Goal: Task Accomplishment & Management: Use online tool/utility

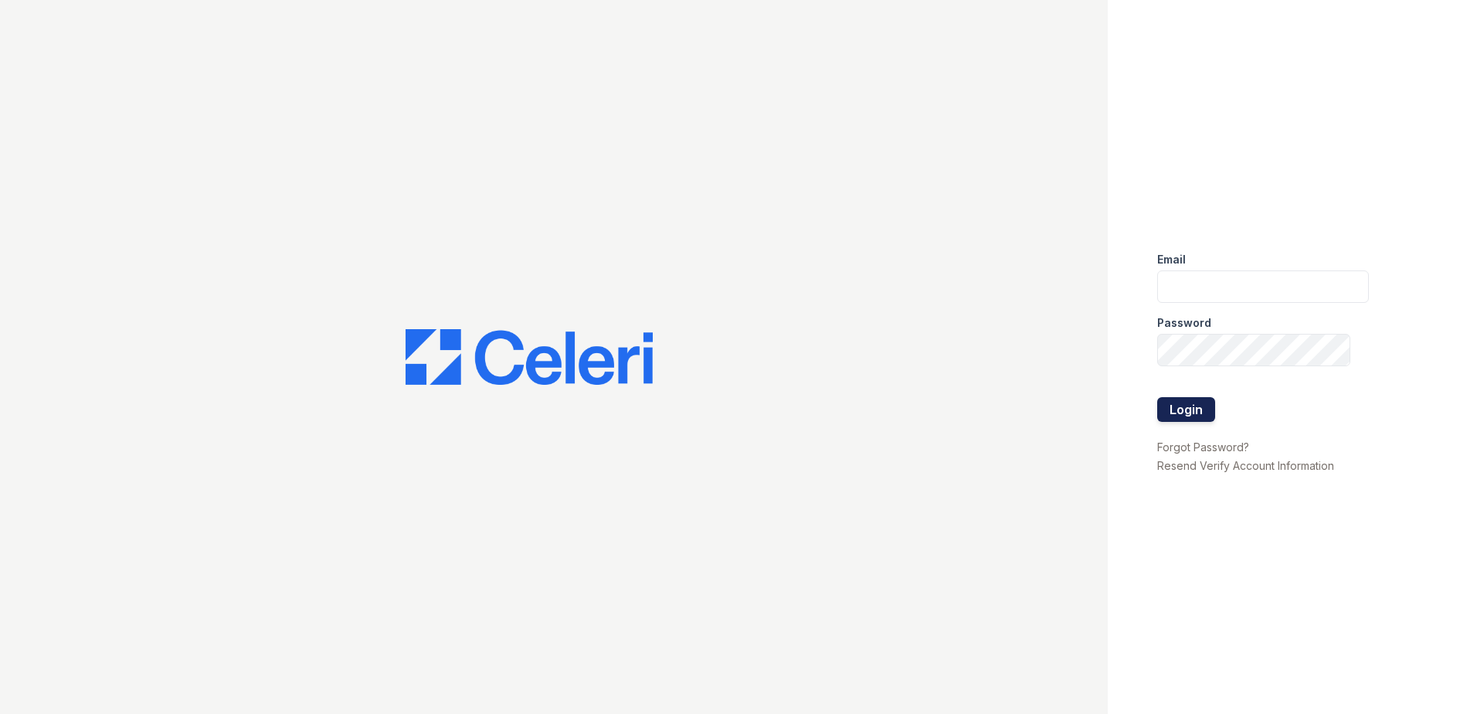
type input "[EMAIL_ADDRESS][DOMAIN_NAME]"
click at [1195, 409] on button "Login" at bounding box center [1186, 409] width 58 height 25
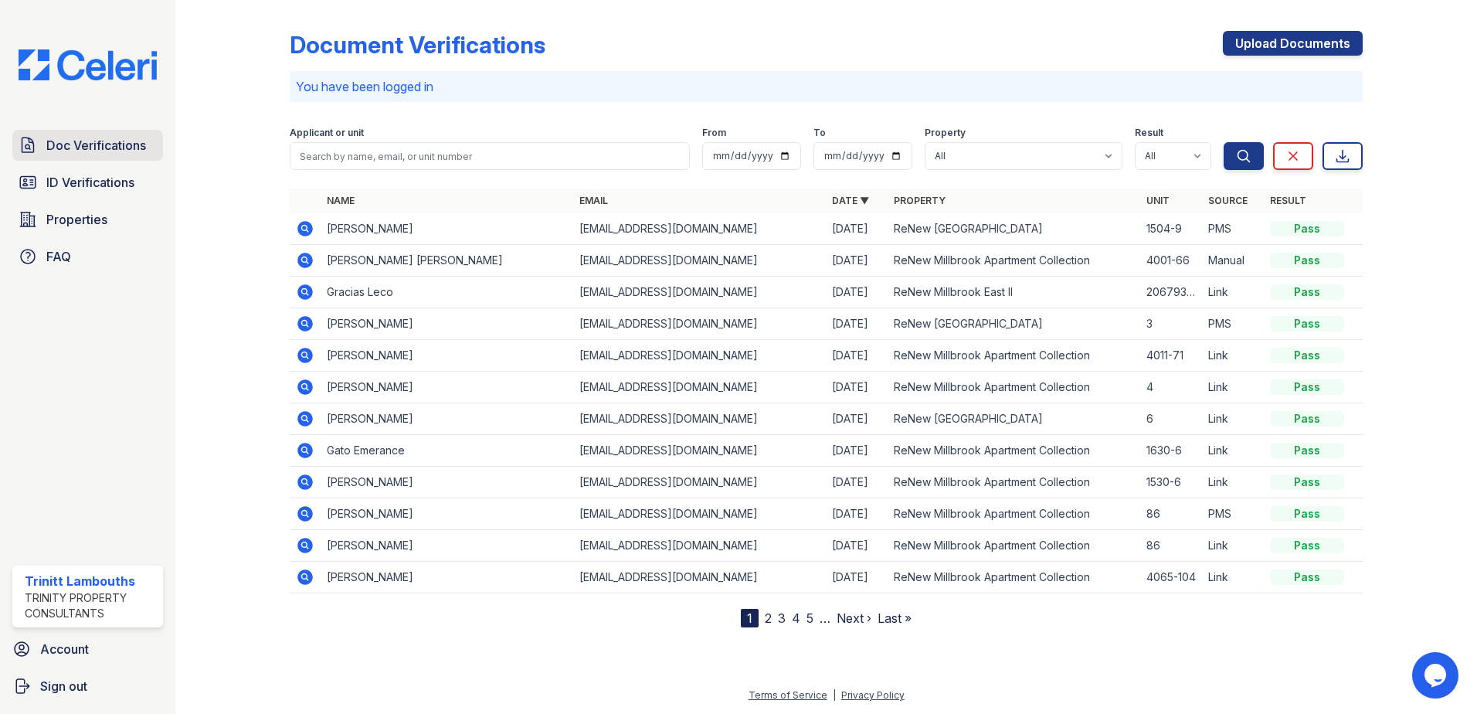
click at [107, 148] on span "Doc Verifications" at bounding box center [96, 145] width 100 height 19
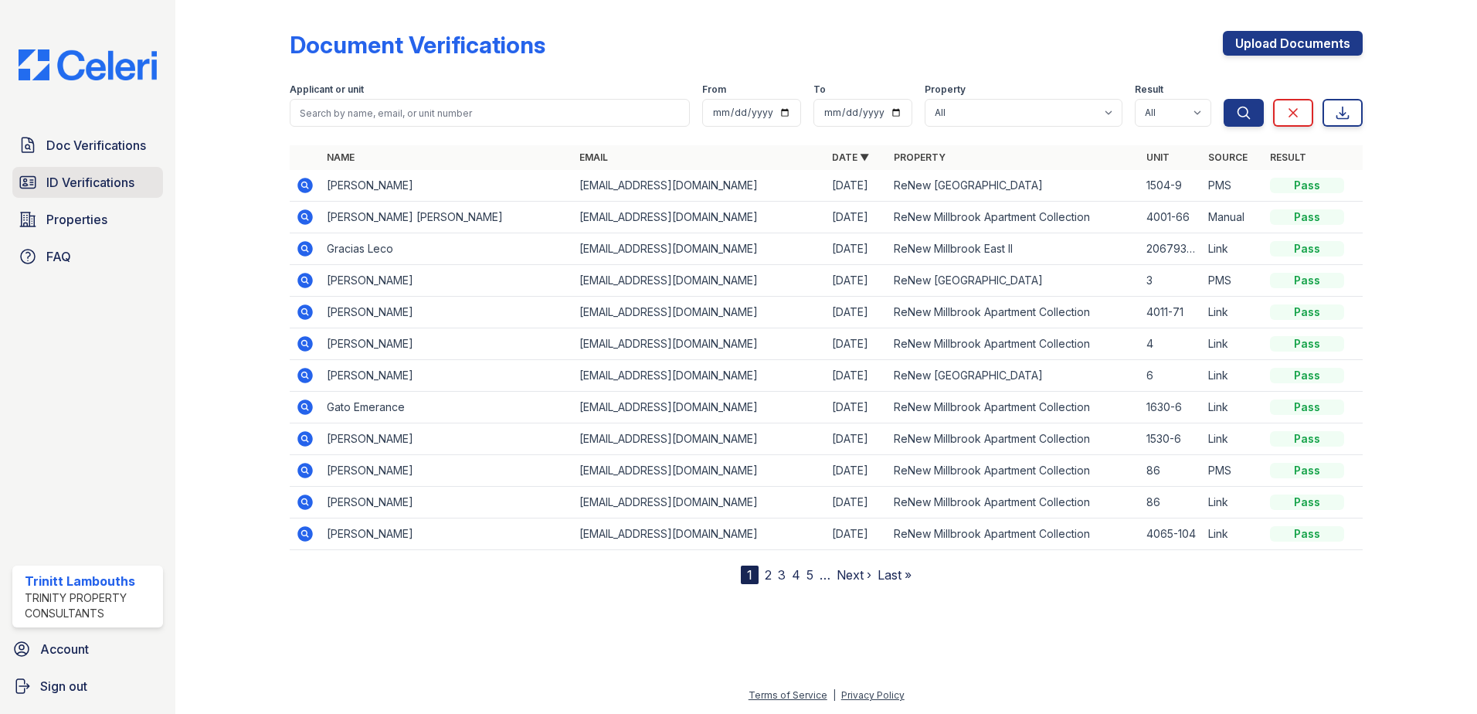
click at [126, 178] on span "ID Verifications" at bounding box center [90, 182] width 88 height 19
